Goal: Information Seeking & Learning: Learn about a topic

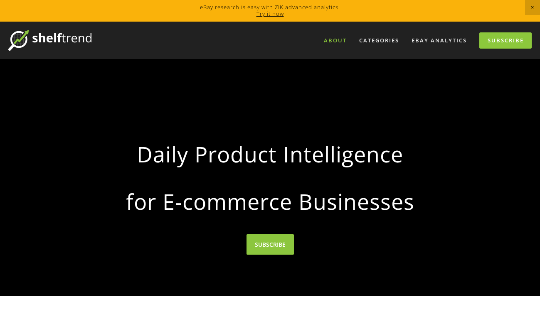
click at [336, 41] on link "About" at bounding box center [336, 41] width 34 height 14
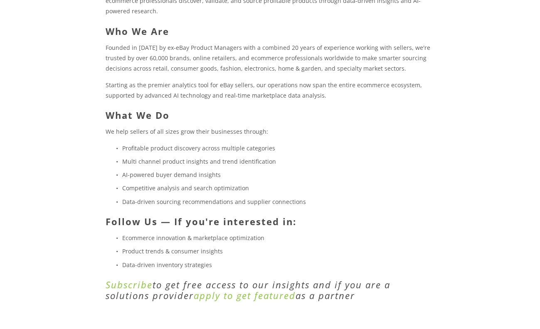
scroll to position [208, 0]
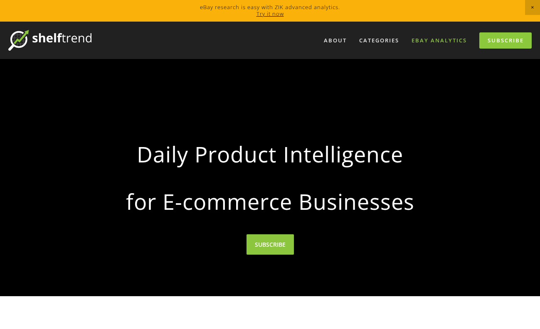
click at [442, 41] on link "eBay Analytics" at bounding box center [439, 41] width 66 height 14
click at [512, 41] on link "Subscribe" at bounding box center [506, 40] width 52 height 16
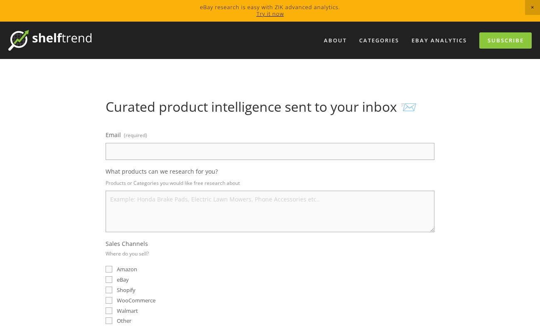
click at [48, 37] on img at bounding box center [49, 40] width 83 height 21
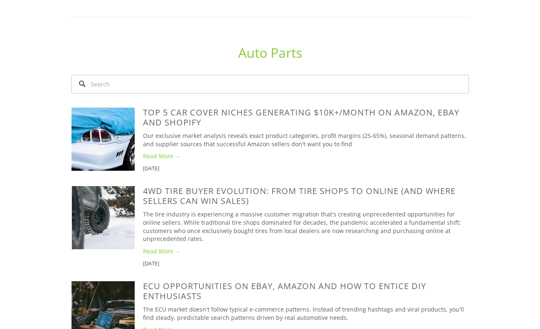
scroll to position [582, 0]
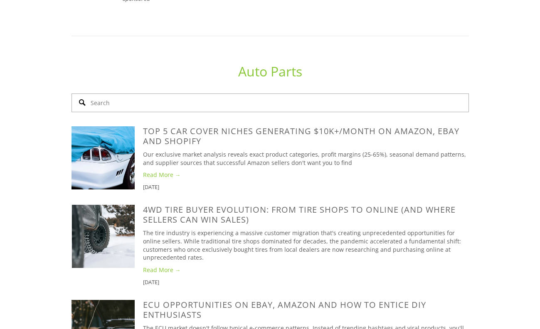
click at [196, 94] on input "Search" at bounding box center [271, 103] width 398 height 19
click at [161, 171] on link "Read More →" at bounding box center [306, 175] width 326 height 8
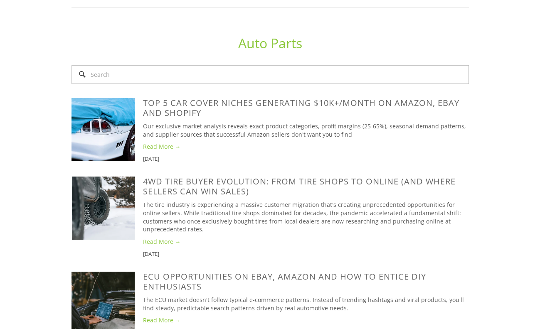
scroll to position [624, 0]
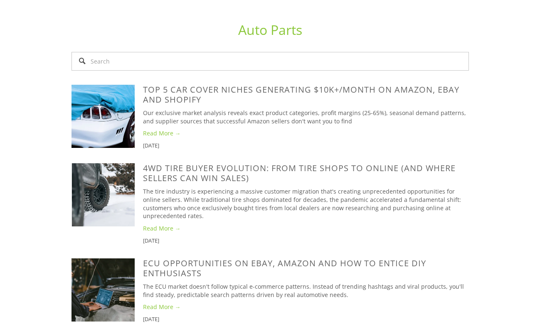
click at [164, 129] on link "Read More →" at bounding box center [306, 133] width 326 height 8
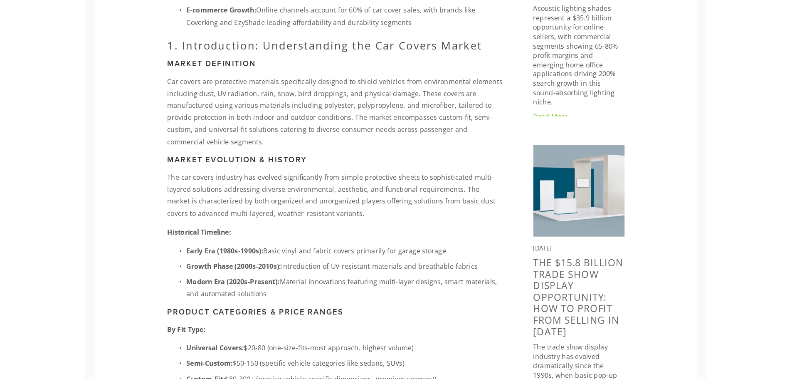
scroll to position [236, 0]
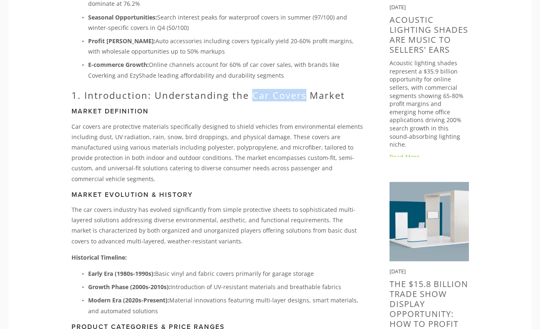
drag, startPoint x: 251, startPoint y: 97, endPoint x: 305, endPoint y: 97, distance: 54.1
click at [305, 97] on h2 "1. Introduction: Understanding the Car Covers Market" at bounding box center [218, 95] width 292 height 11
copy h2 "Car Covers"
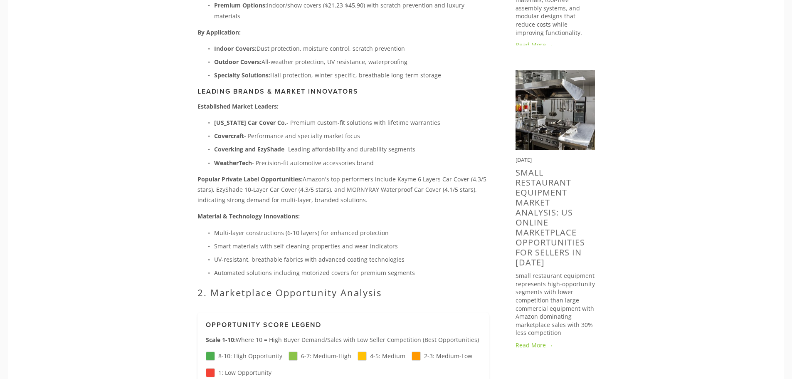
scroll to position [652, 0]
